Goal: Information Seeking & Learning: Learn about a topic

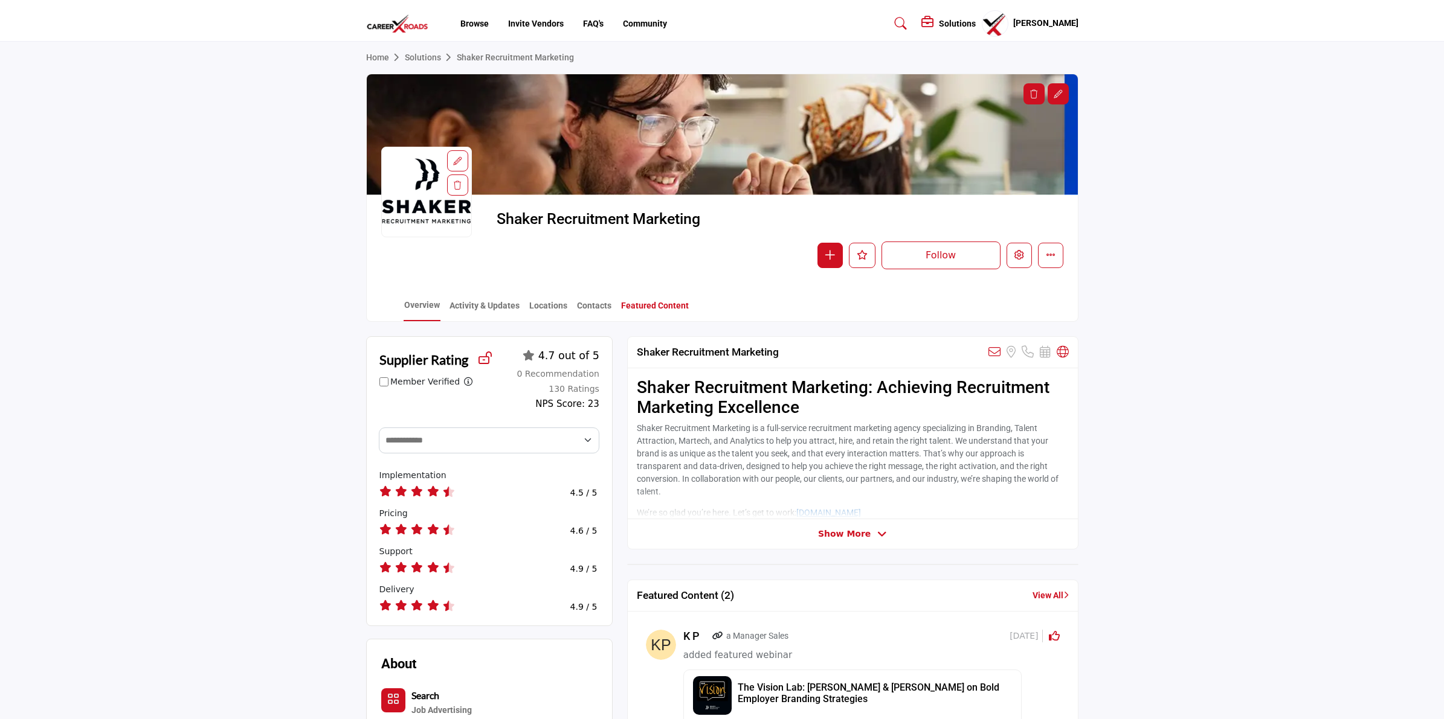
click at [649, 308] on link "Featured Content" at bounding box center [654, 310] width 69 height 21
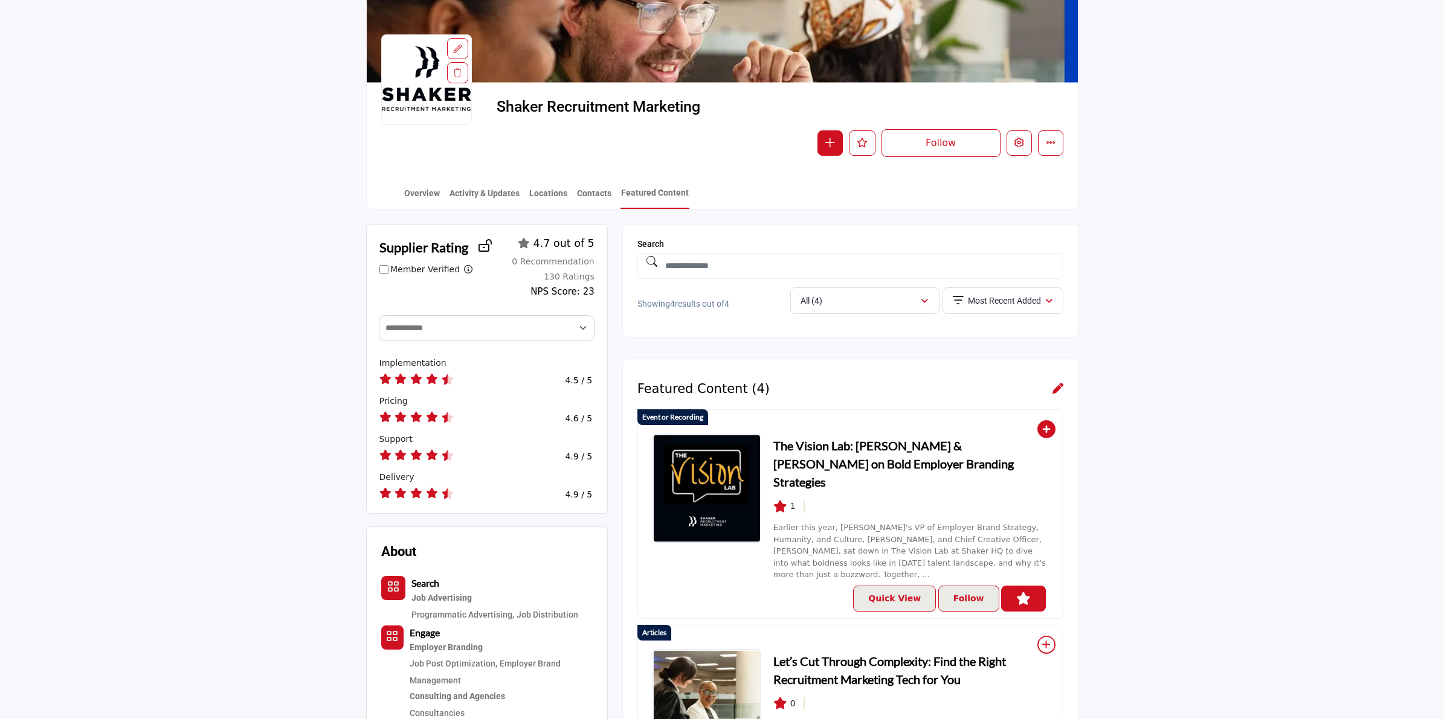
scroll to position [76, 0]
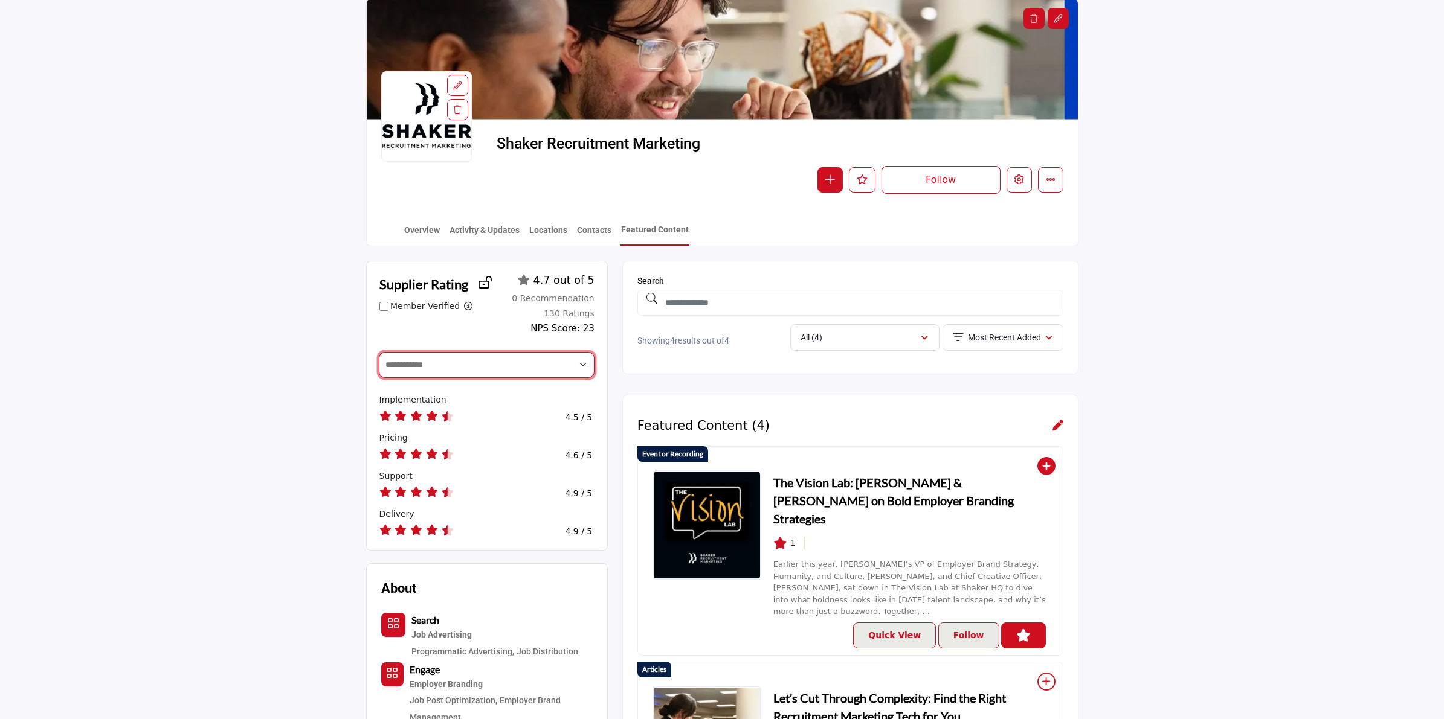
click at [472, 372] on select "**********" at bounding box center [487, 365] width 216 height 26
click at [426, 227] on link "Overview" at bounding box center [422, 234] width 37 height 21
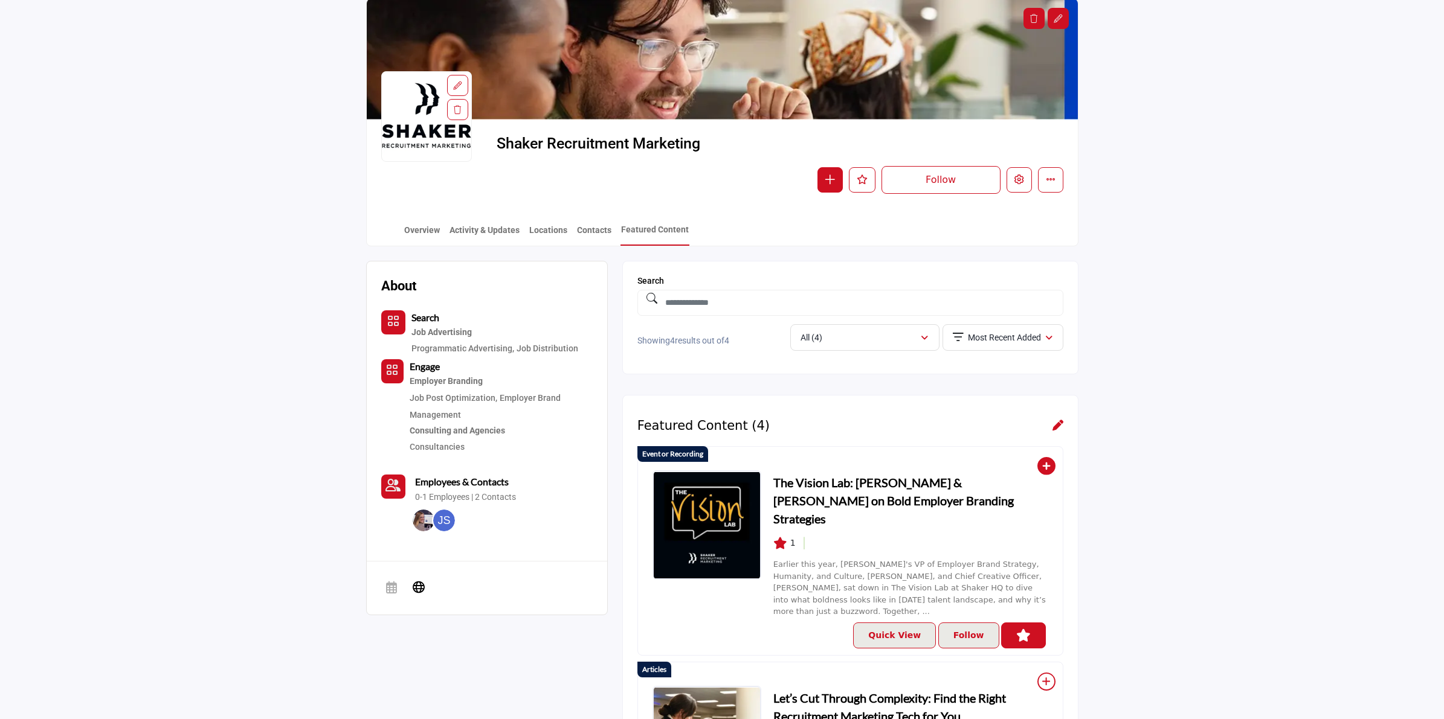
scroll to position [76, 0]
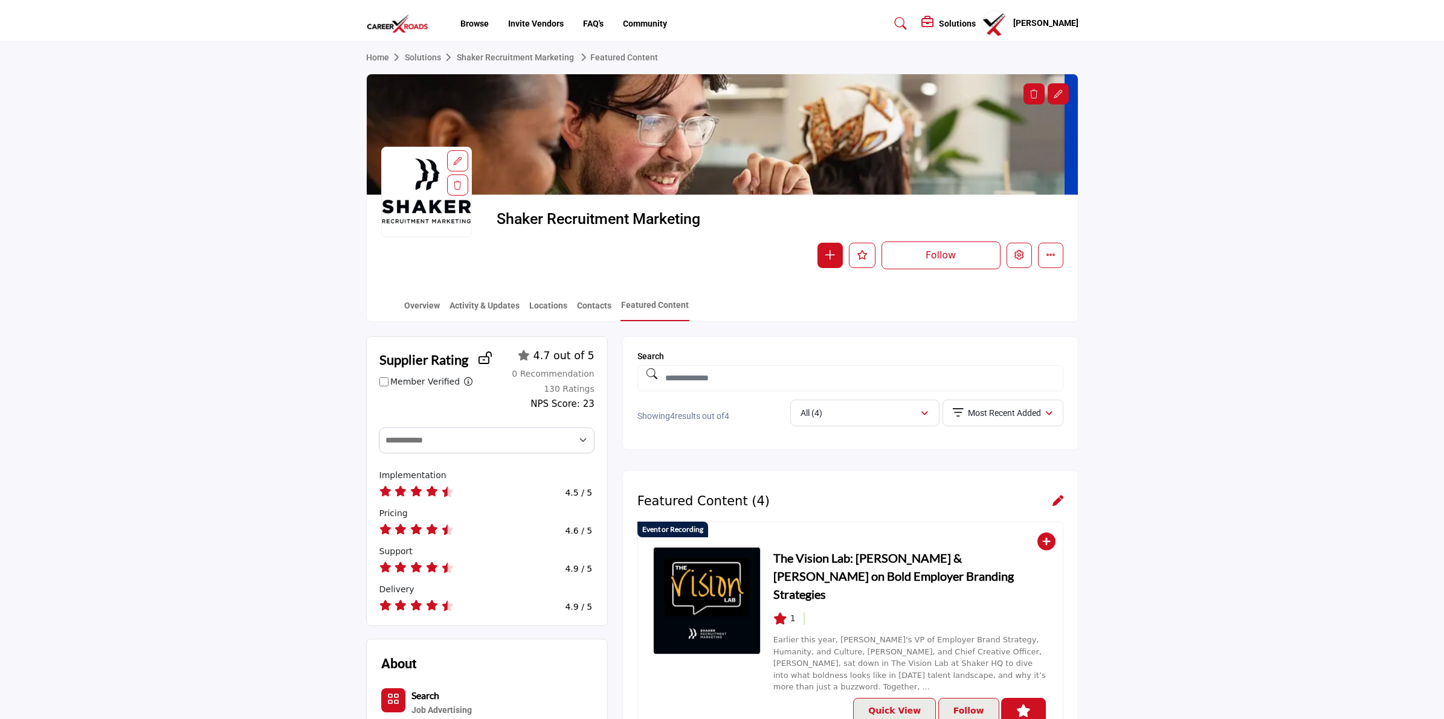
click at [1006, 25] on profile-featured-90decbcb-c581-4329-8e4a-fc977e7dcc6a "Show hide supplier dropdown" at bounding box center [995, 23] width 27 height 27
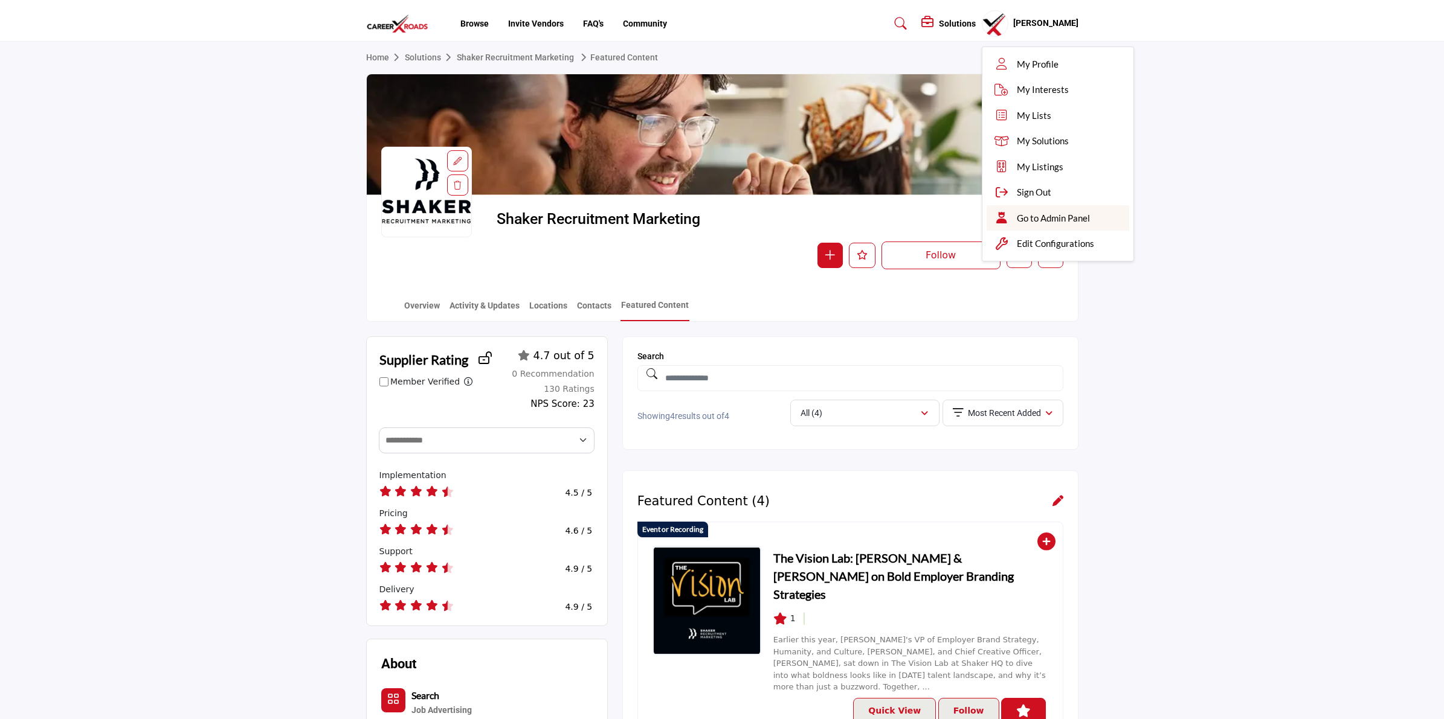
click at [1031, 214] on span "Go to Admin Panel" at bounding box center [1053, 218] width 73 height 14
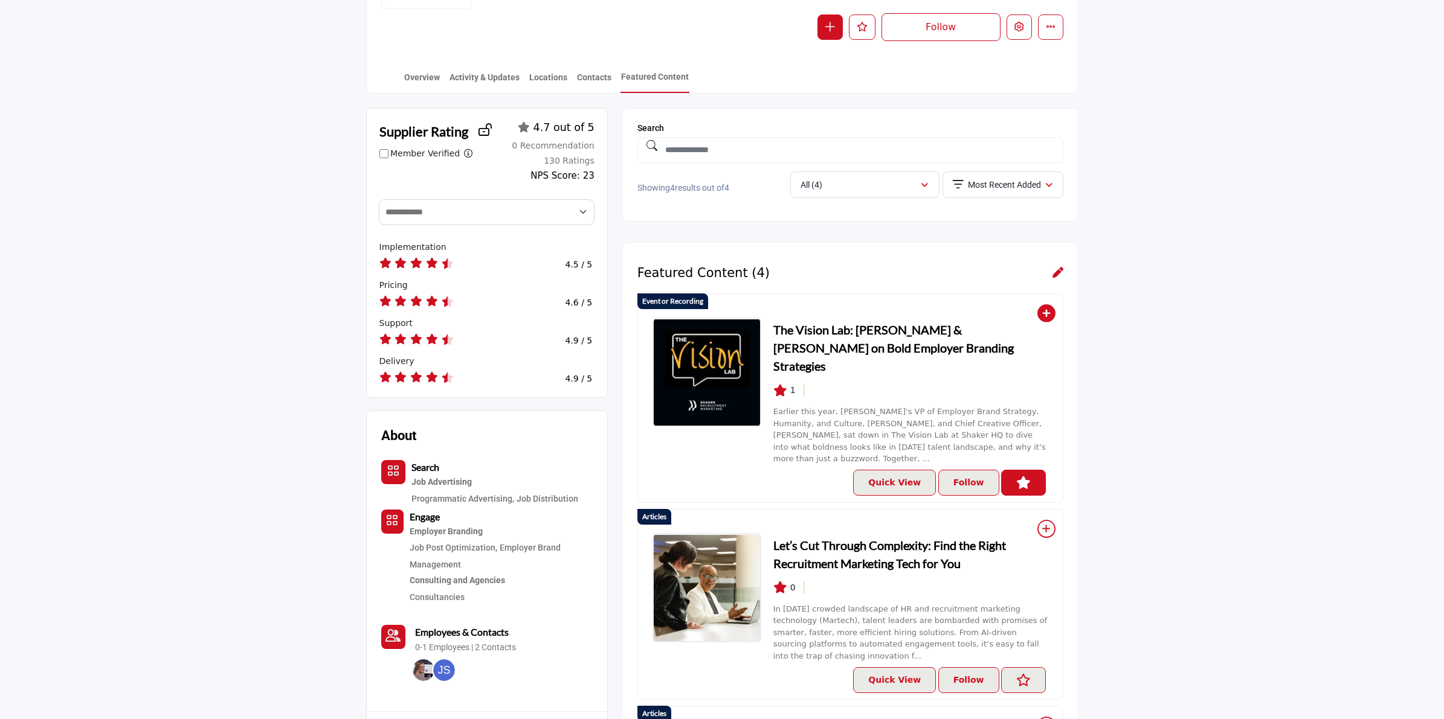
scroll to position [302, 0]
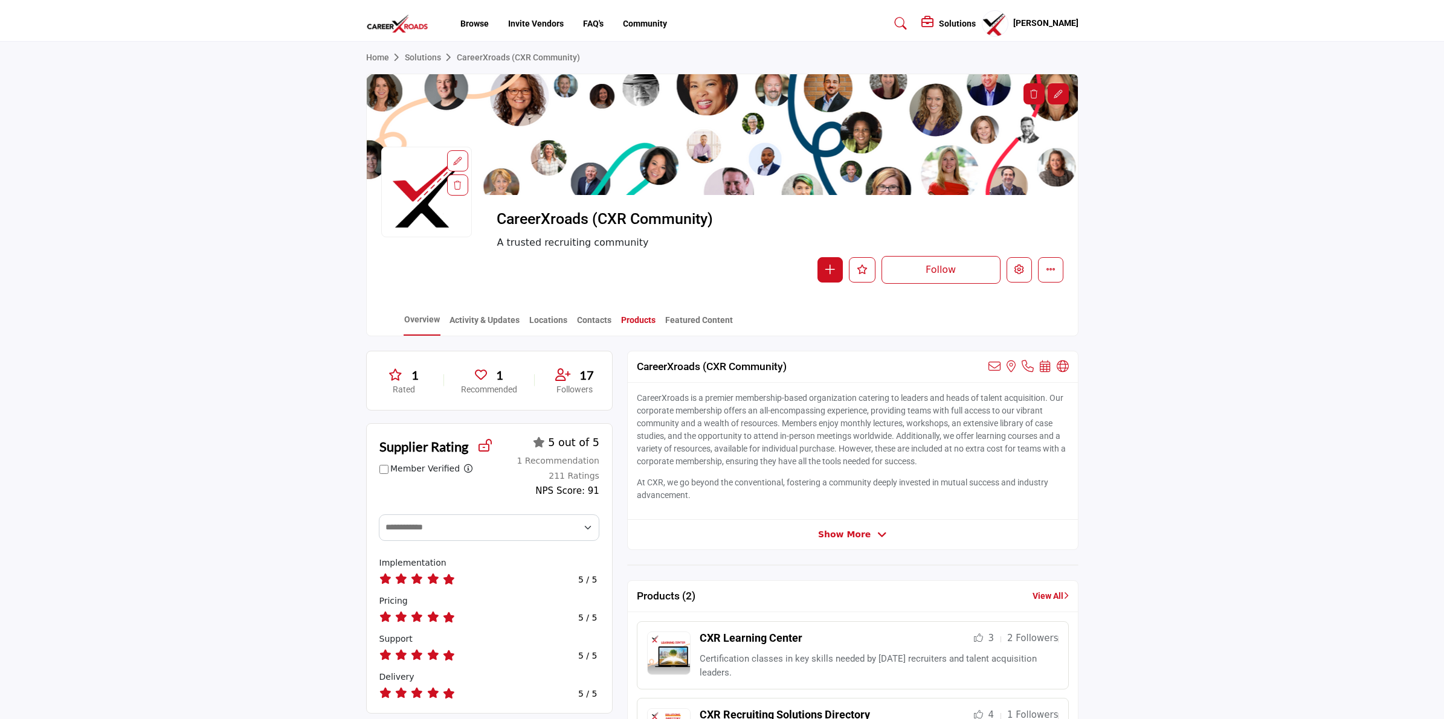
click at [633, 318] on link "Products" at bounding box center [638, 324] width 36 height 21
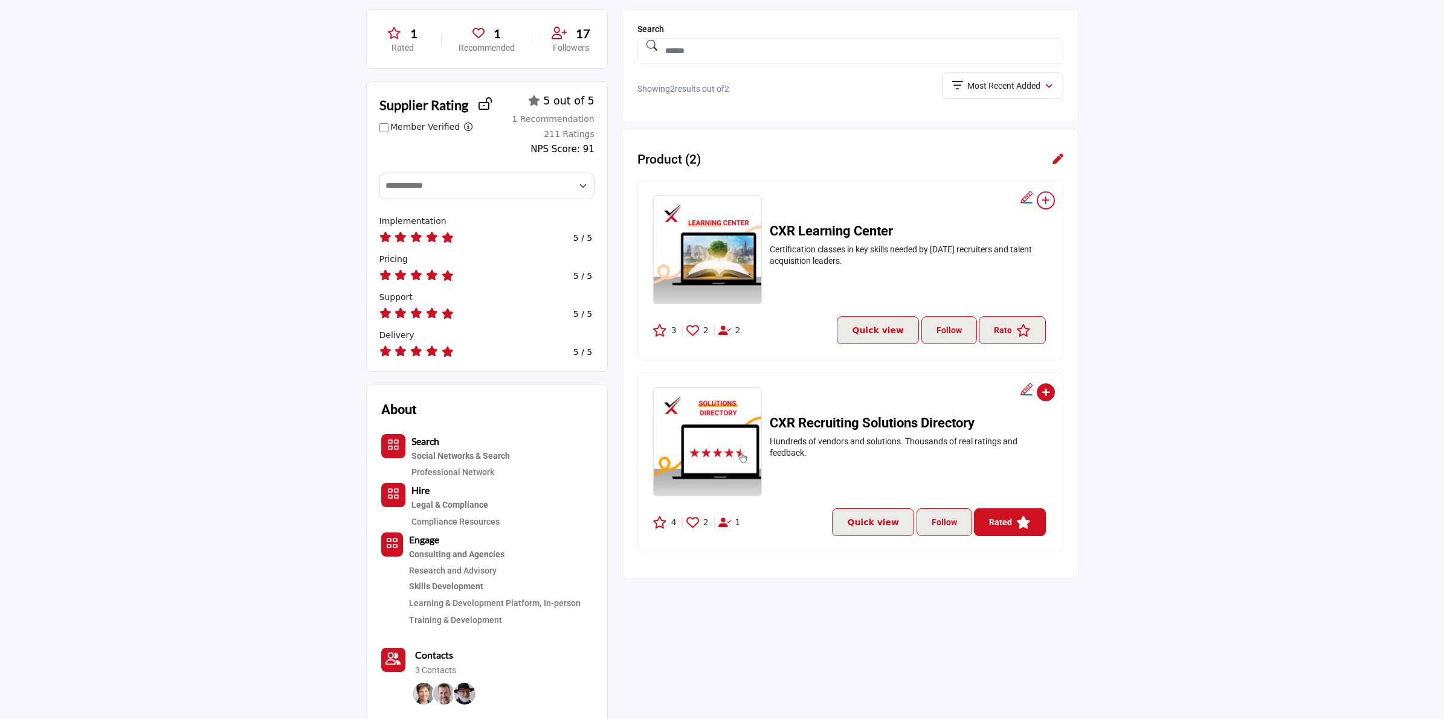
scroll to position [378, 0]
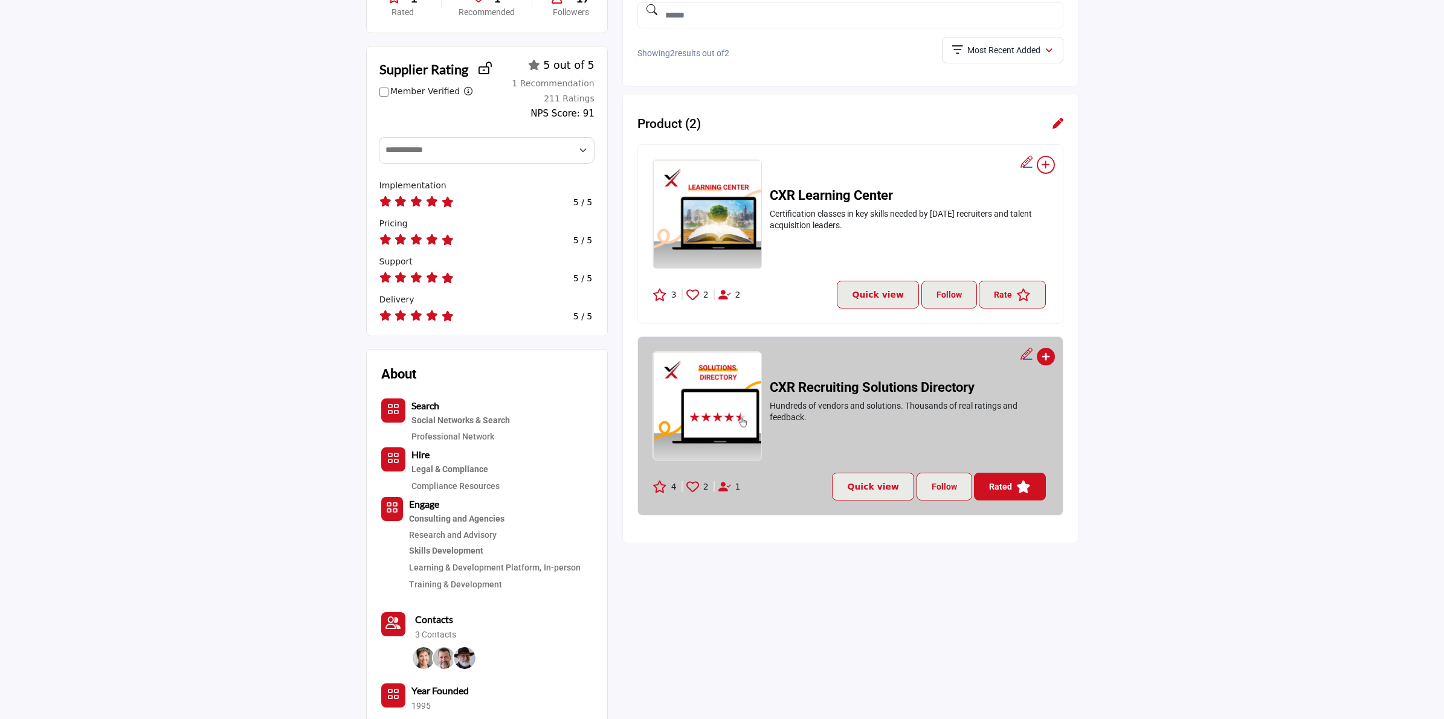
click at [803, 387] on h2 "CXR Recruiting Solutions Directory" at bounding box center [909, 388] width 278 height 16
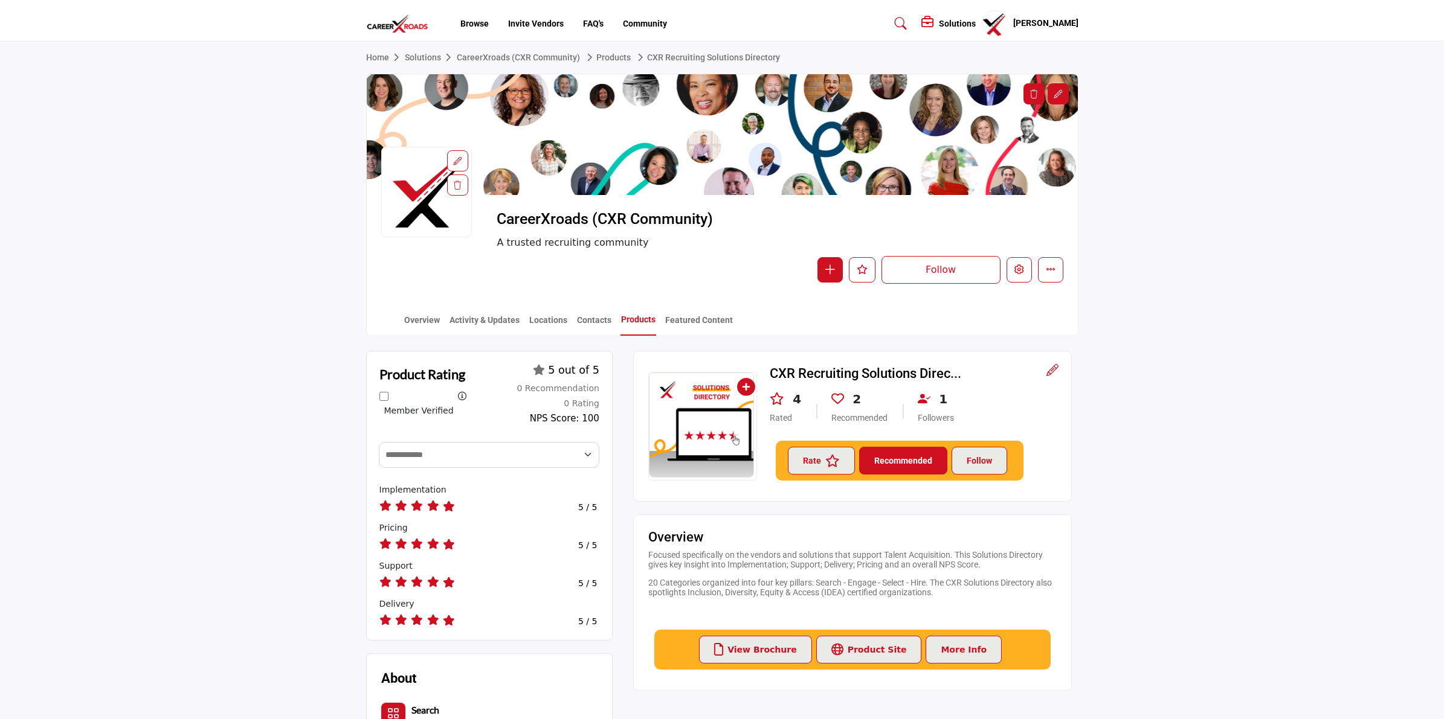
click at [633, 315] on link "Products" at bounding box center [638, 325] width 36 height 22
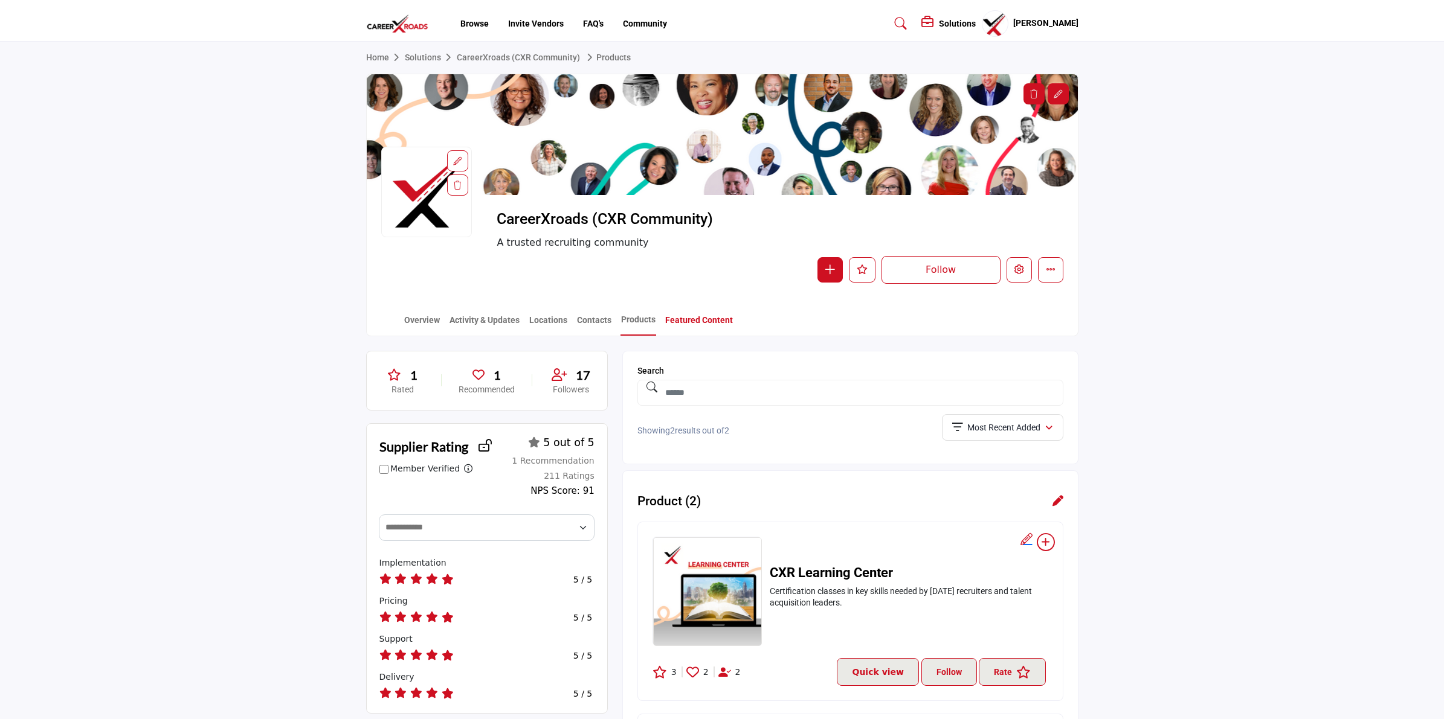
click at [689, 318] on link "Featured Content" at bounding box center [699, 324] width 69 height 21
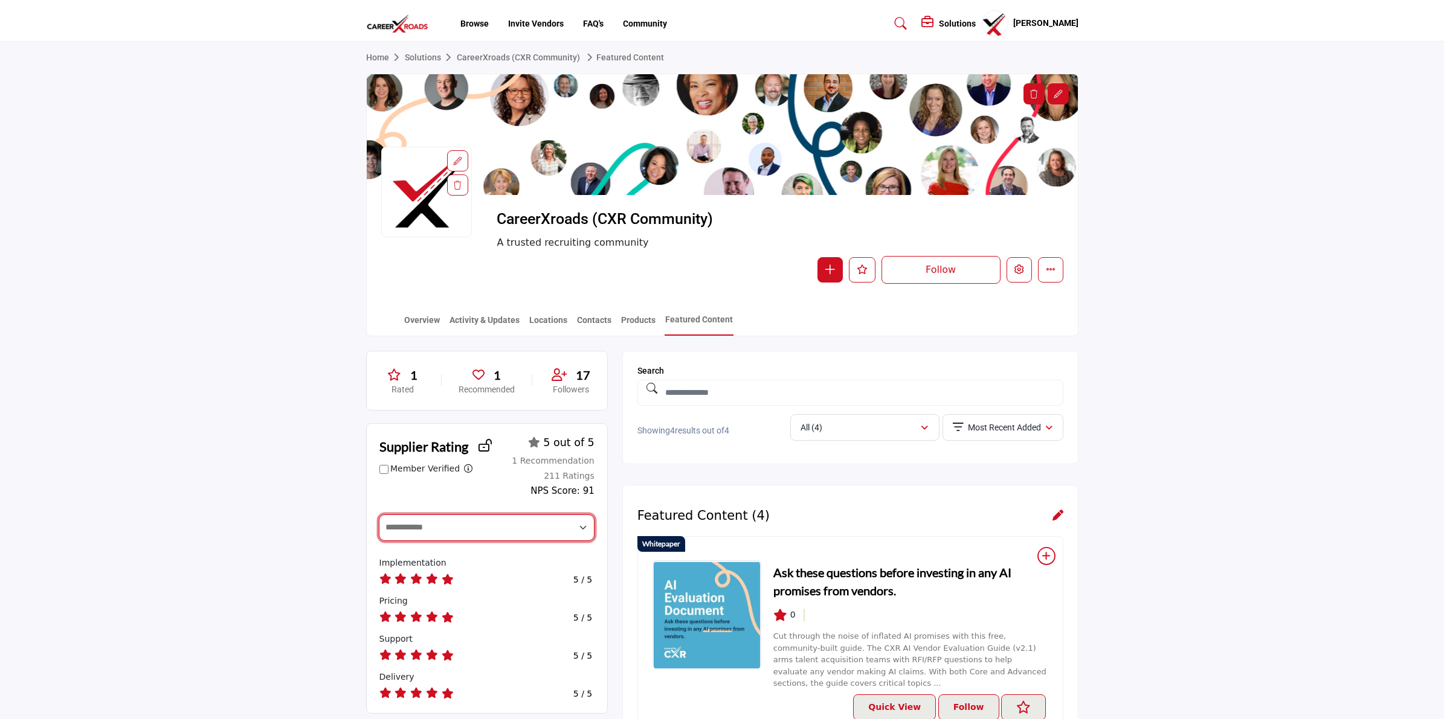
click at [472, 535] on select "**********" at bounding box center [487, 528] width 216 height 26
click at [639, 318] on link "Products" at bounding box center [638, 324] width 36 height 21
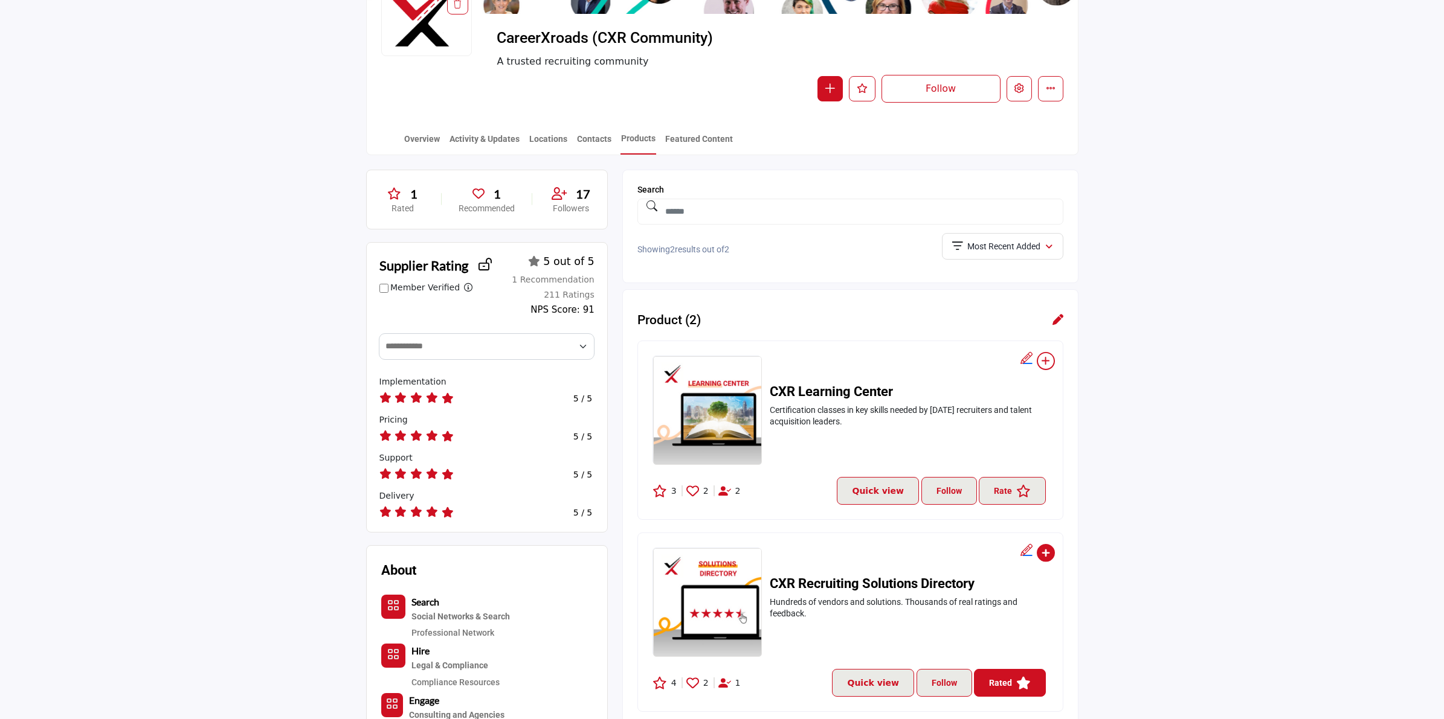
scroll to position [151, 0]
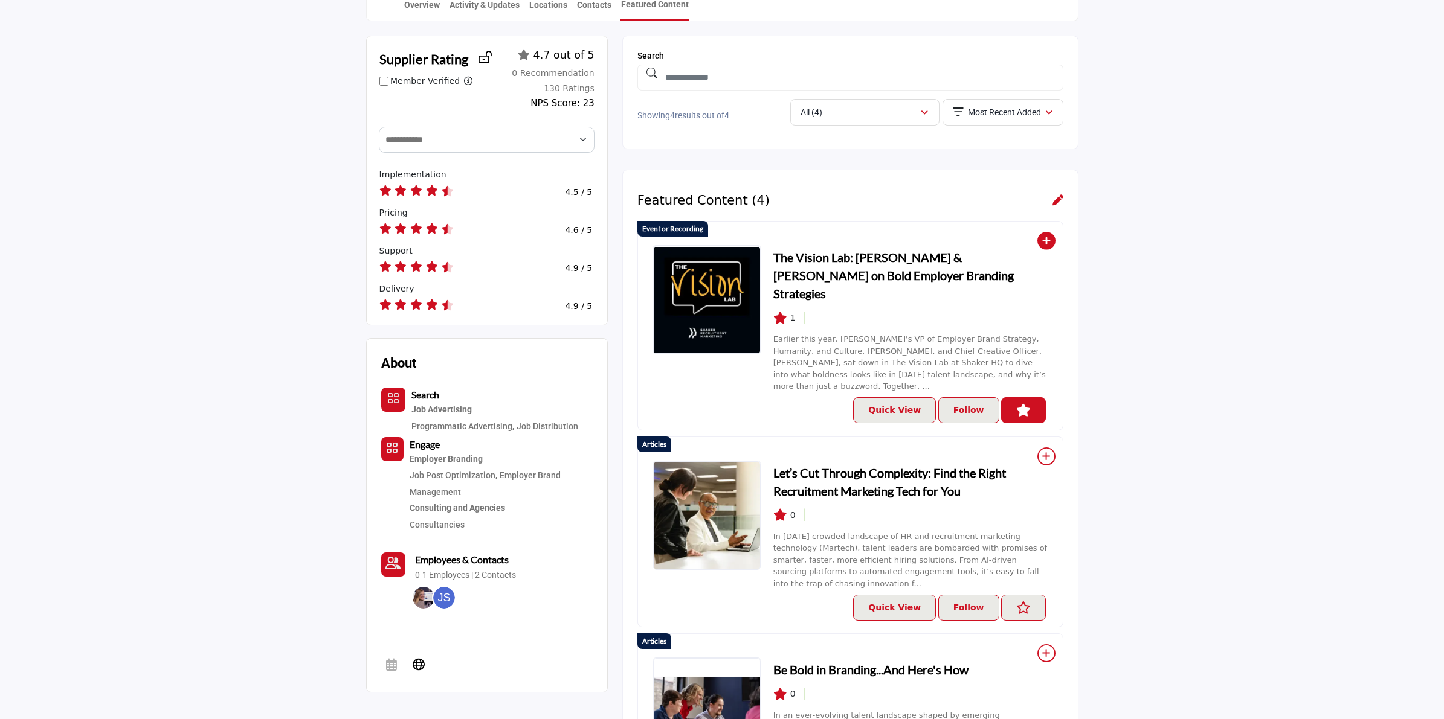
scroll to position [452, 0]
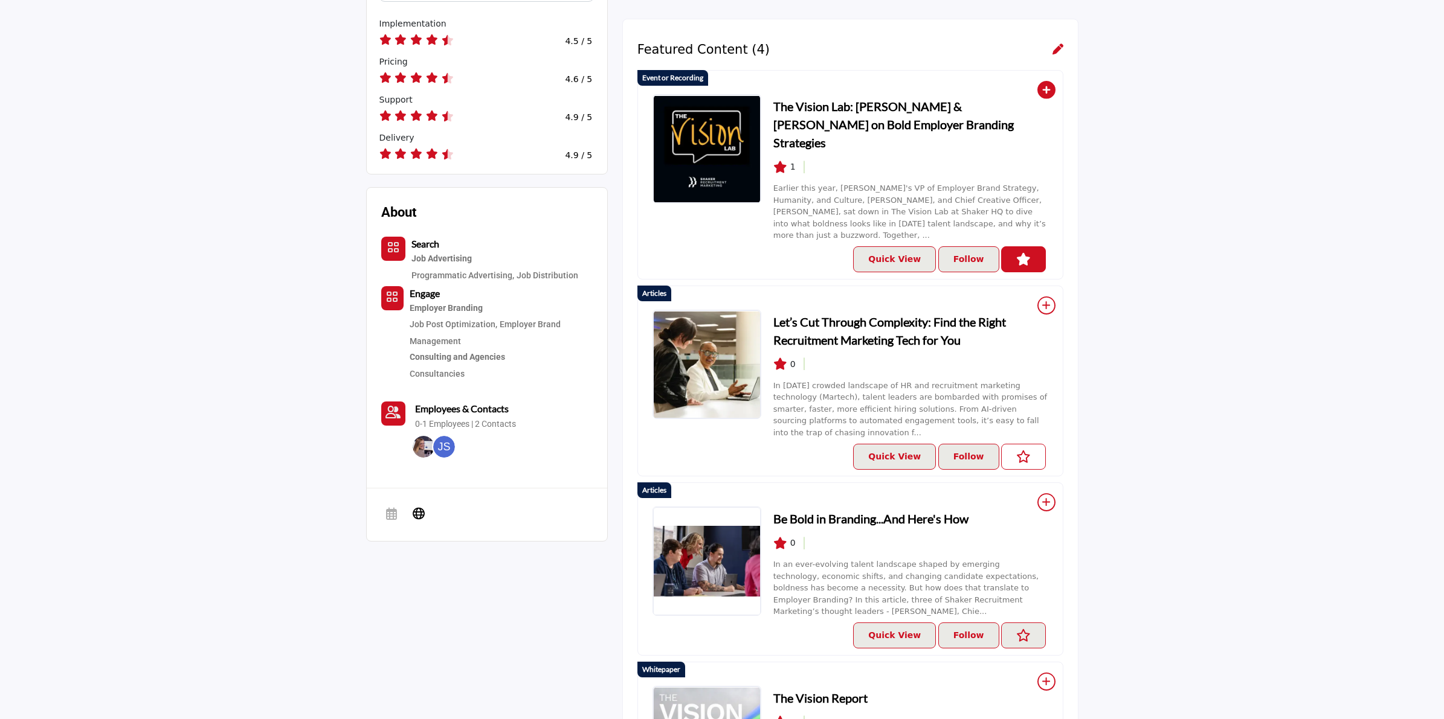
click at [1022, 451] on icon "Like Resources" at bounding box center [1023, 457] width 14 height 13
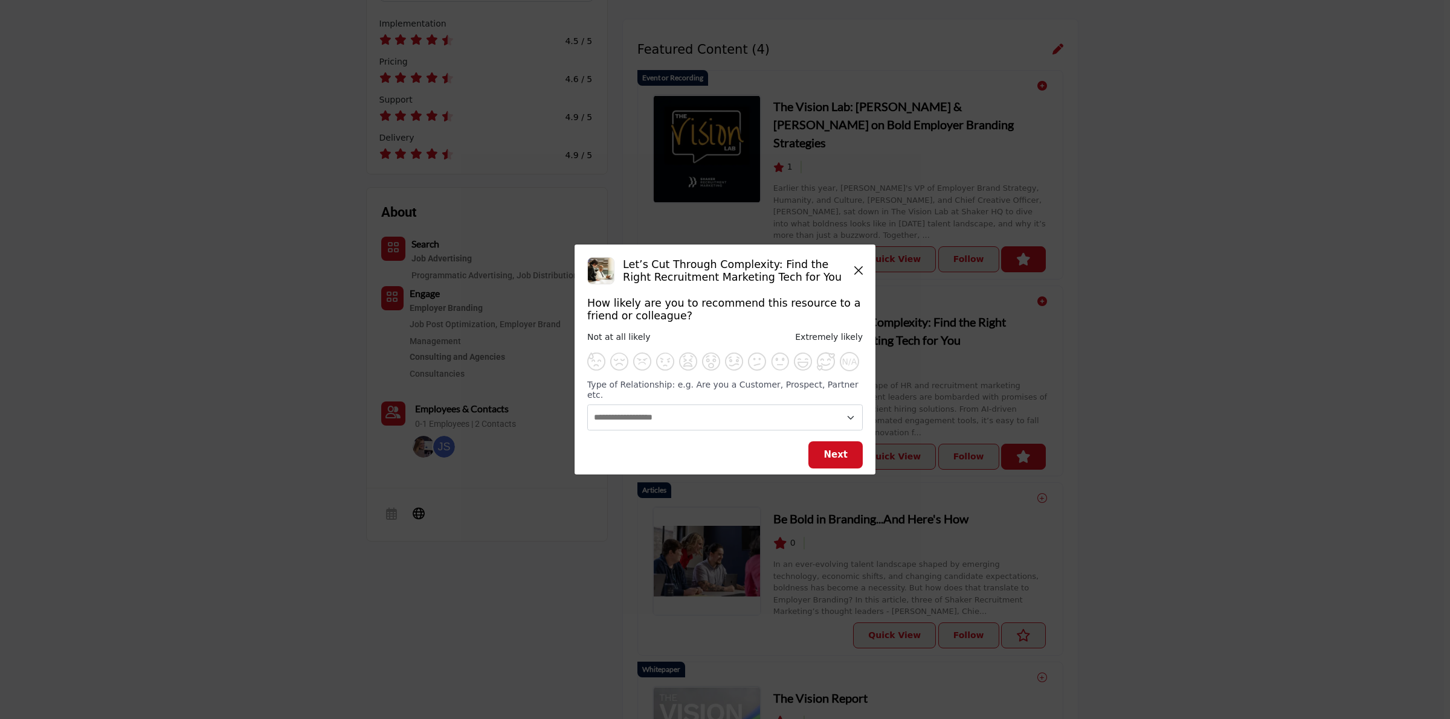
click at [858, 273] on icon "Close" at bounding box center [858, 271] width 8 height 10
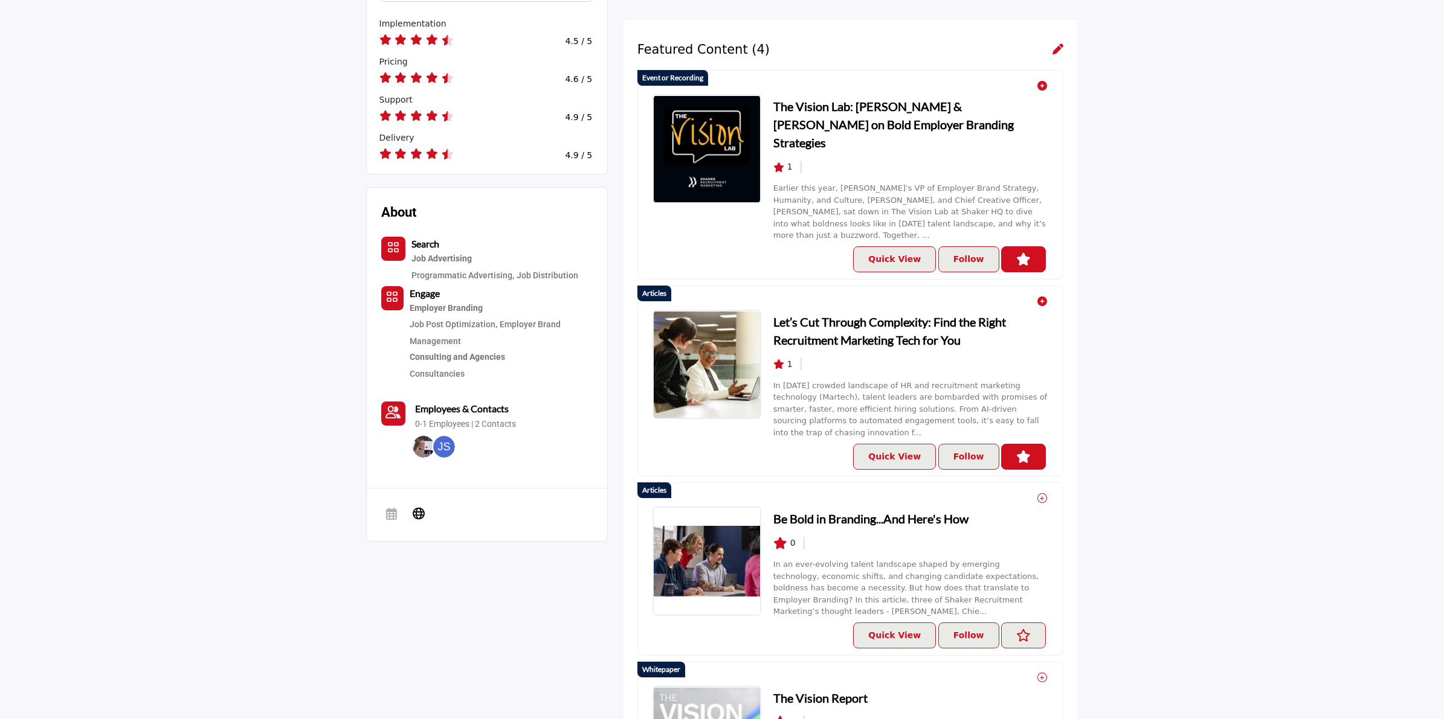
click at [1018, 444] on button "Unlike Resources" at bounding box center [1023, 457] width 45 height 26
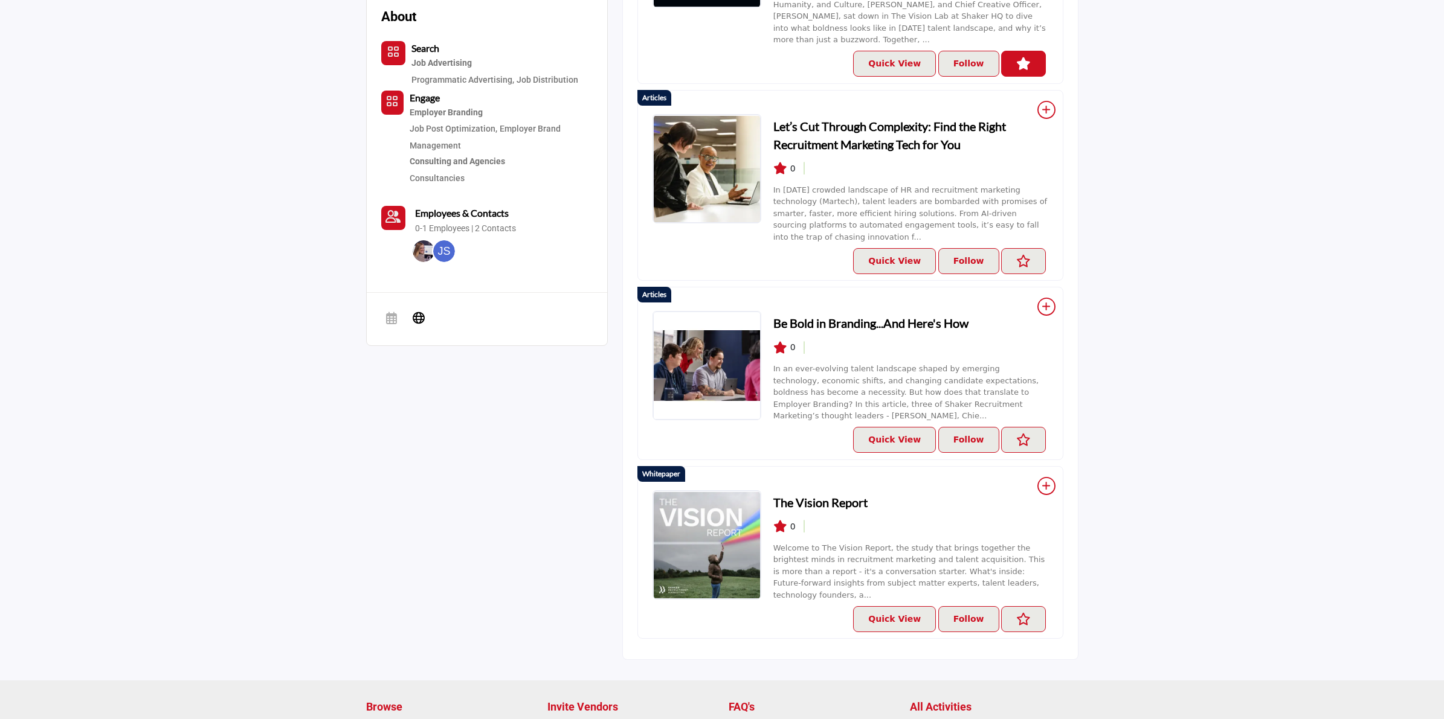
scroll to position [584, 0]
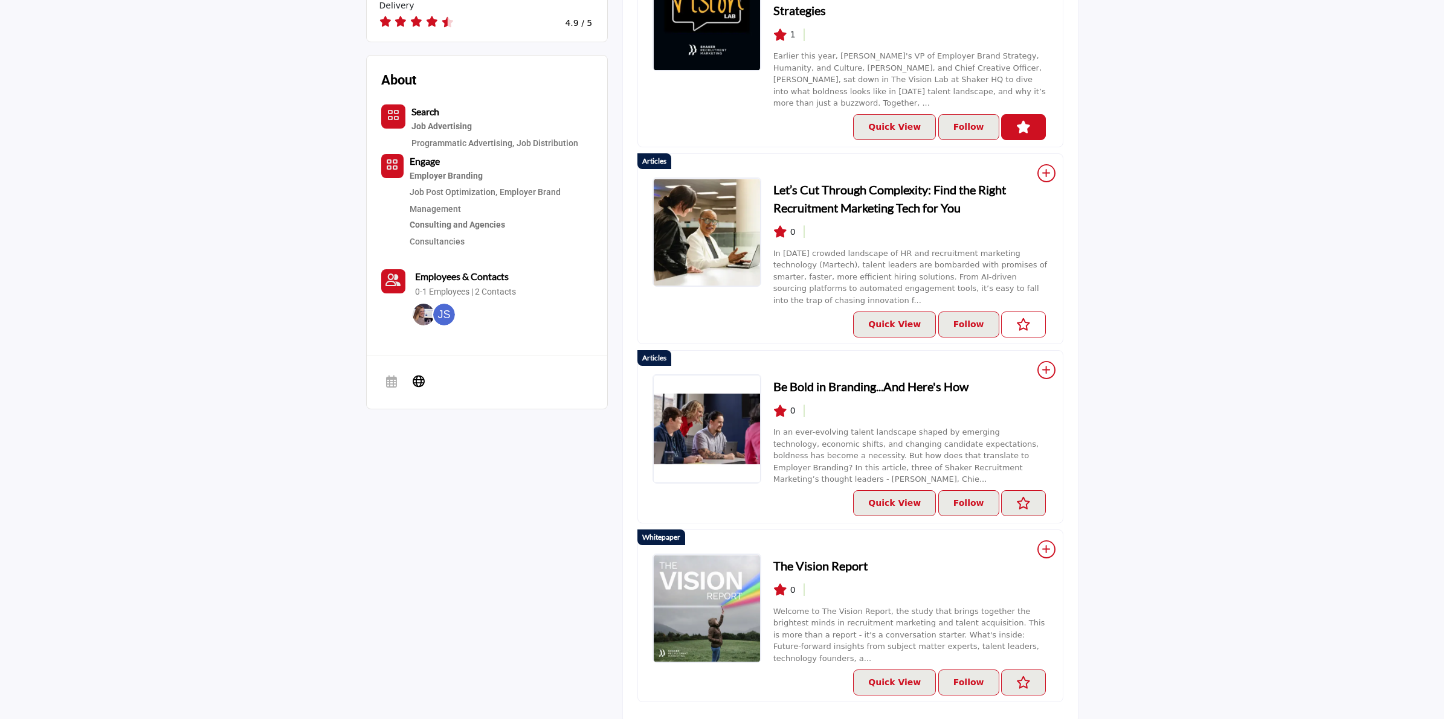
click at [1019, 318] on icon "Like Resources" at bounding box center [1023, 324] width 14 height 13
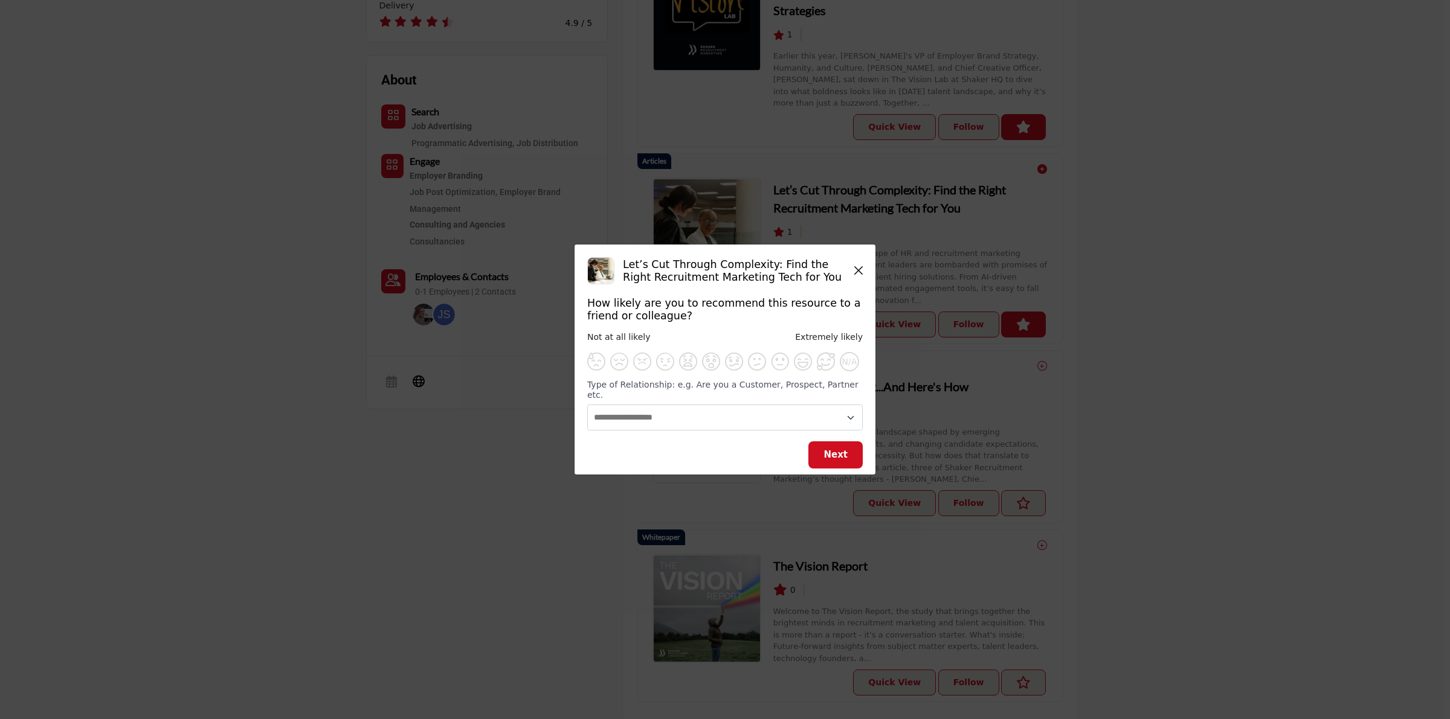
click at [860, 275] on icon "Close" at bounding box center [858, 271] width 8 height 10
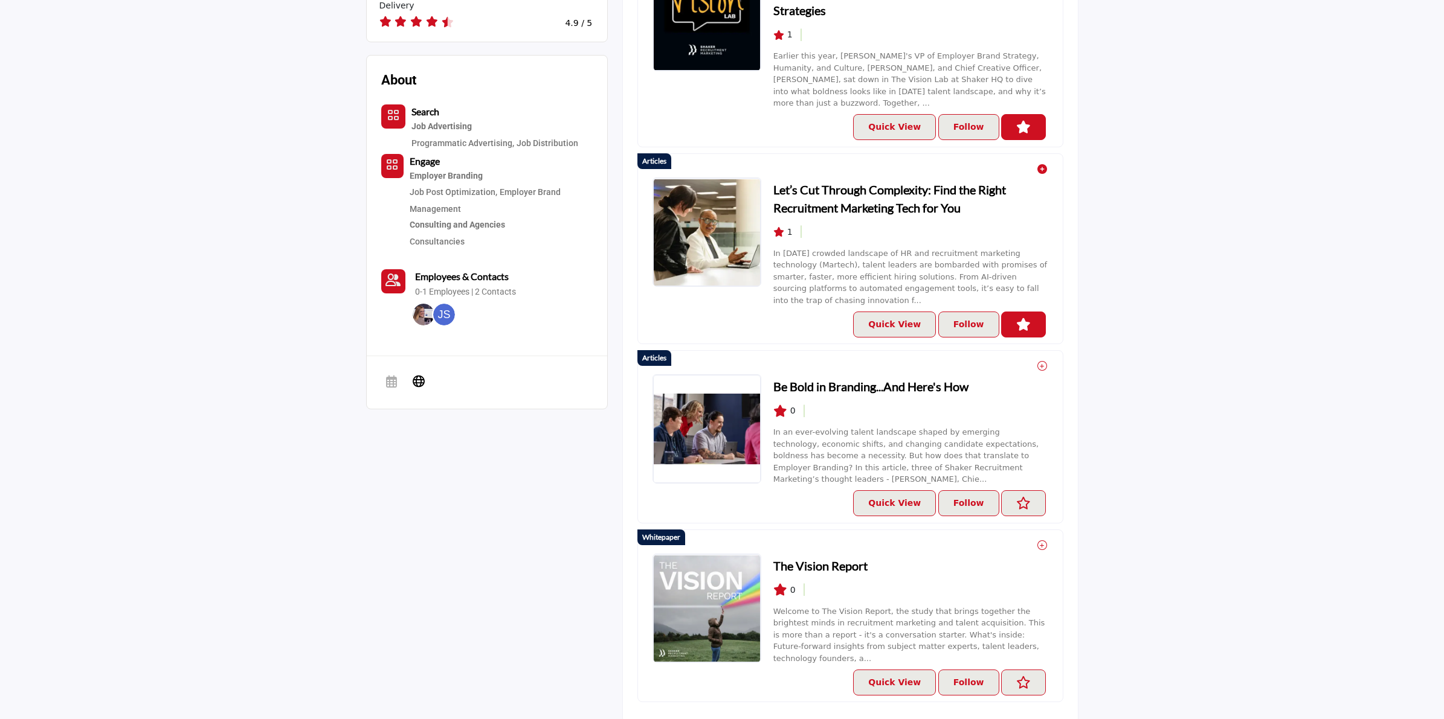
click at [1016, 318] on icon "Unlike Resources" at bounding box center [1023, 324] width 14 height 13
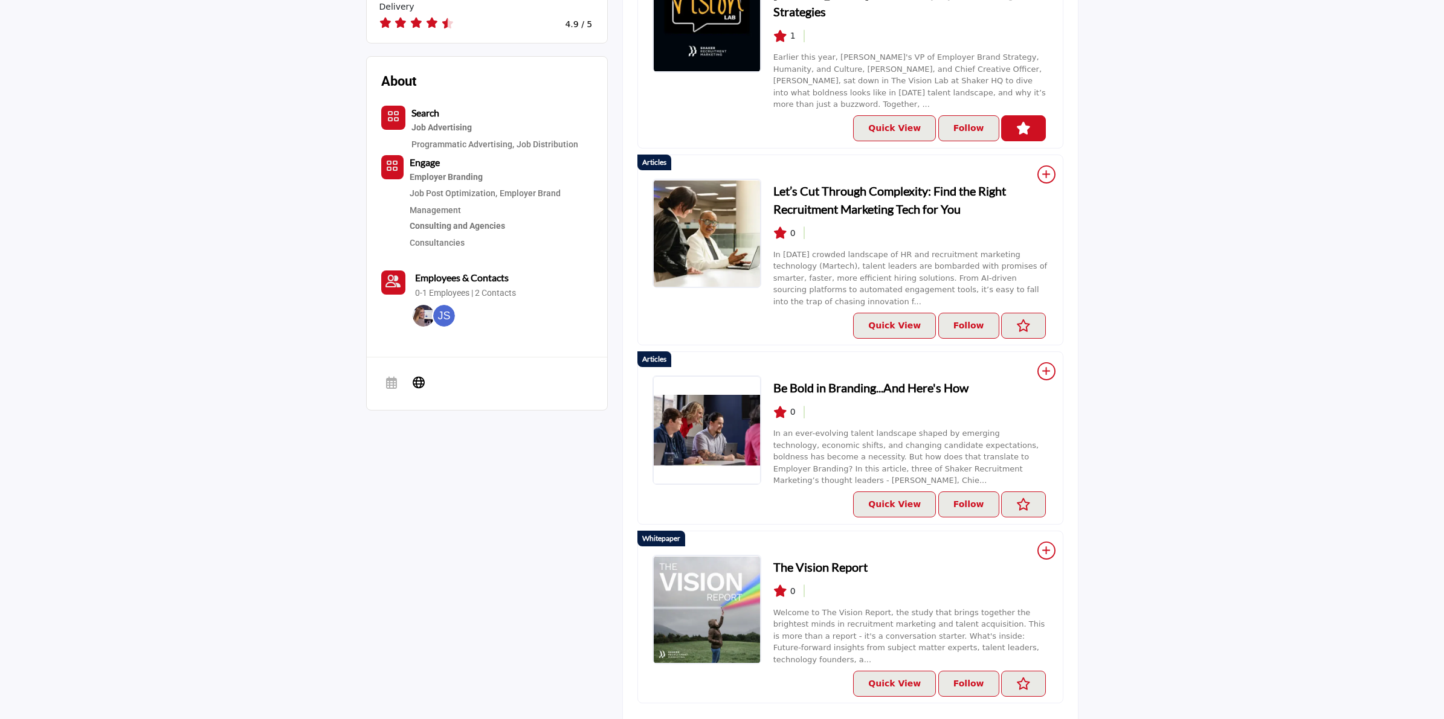
scroll to position [582, 0]
click at [1028, 321] on icon "Like Resources" at bounding box center [1023, 327] width 14 height 13
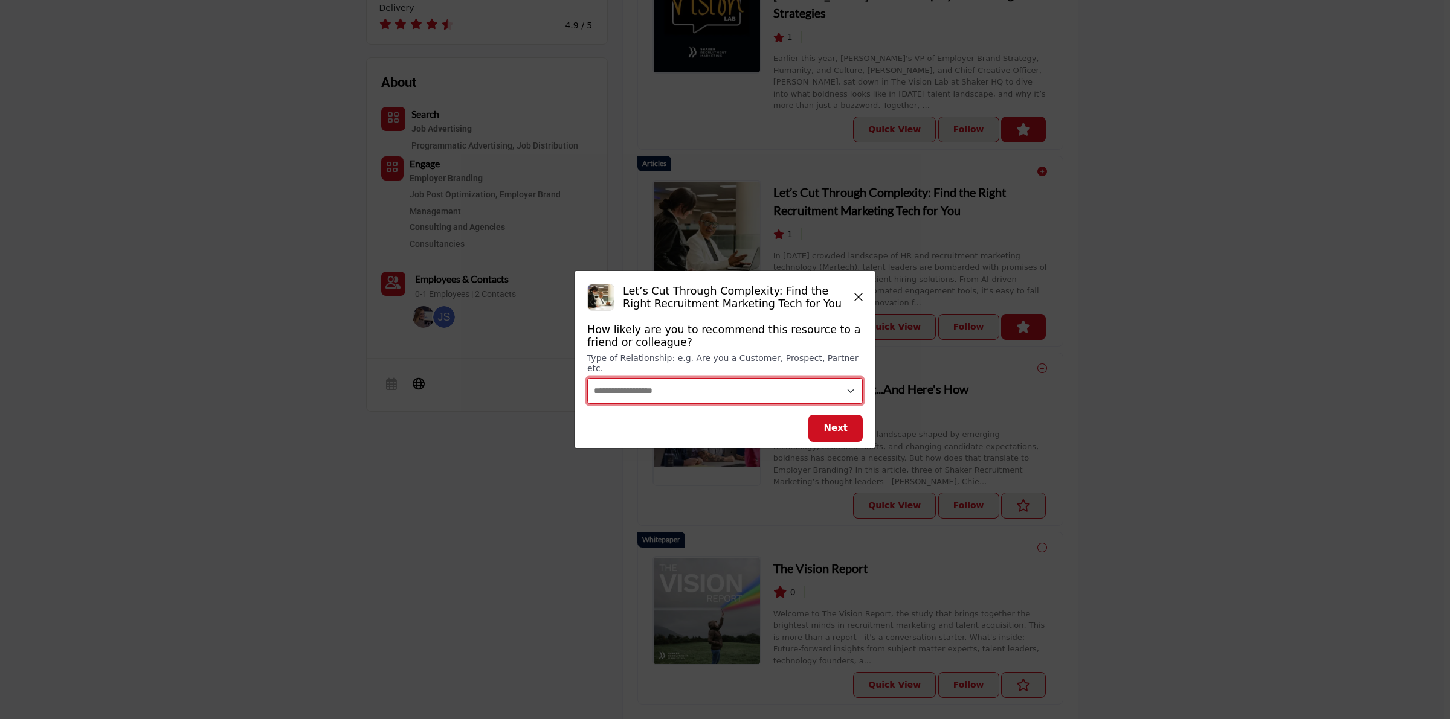
click at [710, 379] on select "**********" at bounding box center [724, 391] width 275 height 26
click at [859, 301] on icon "Close" at bounding box center [858, 297] width 8 height 10
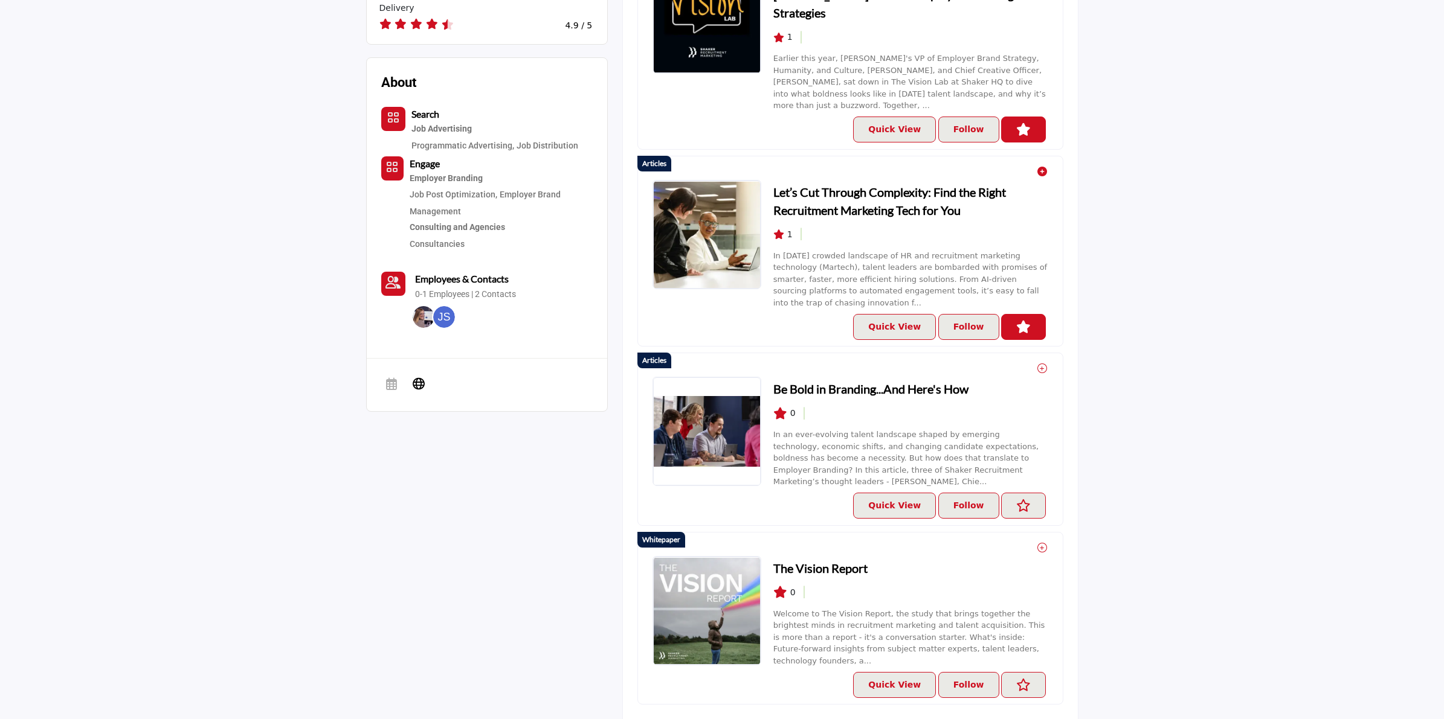
click at [1031, 314] on button "Unlike Resources" at bounding box center [1023, 327] width 45 height 26
